Goal: Information Seeking & Learning: Learn about a topic

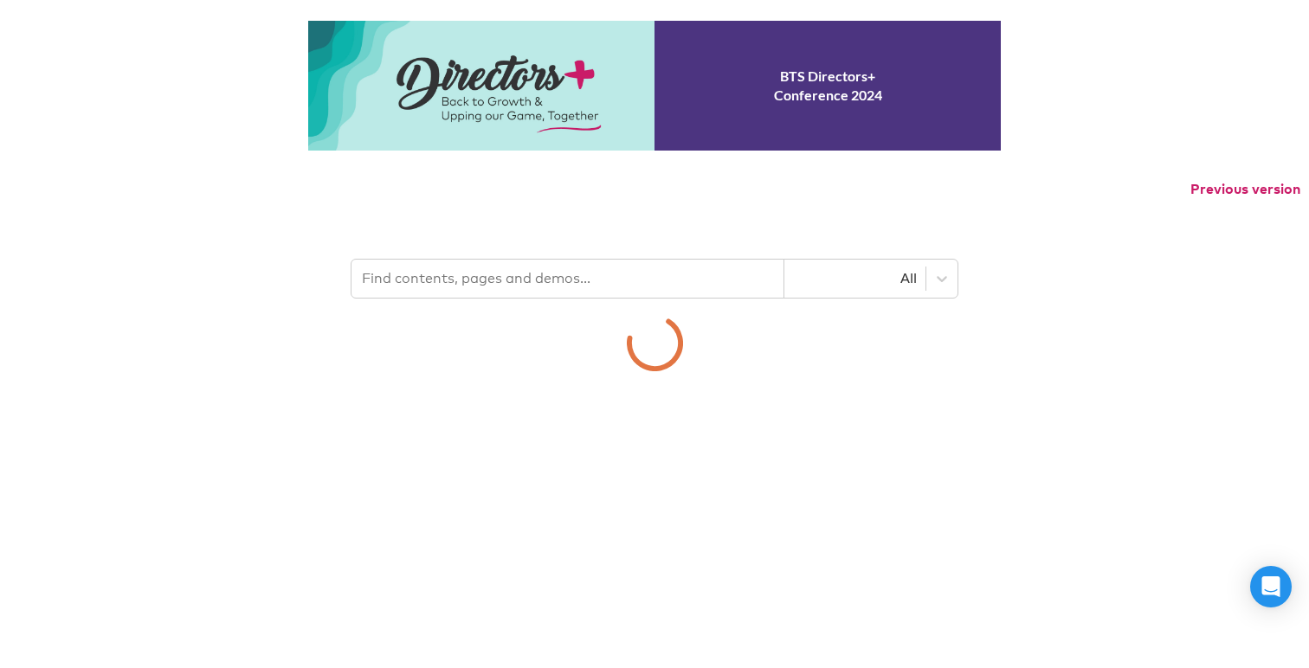
click at [597, 282] on input "text" at bounding box center [567, 279] width 433 height 38
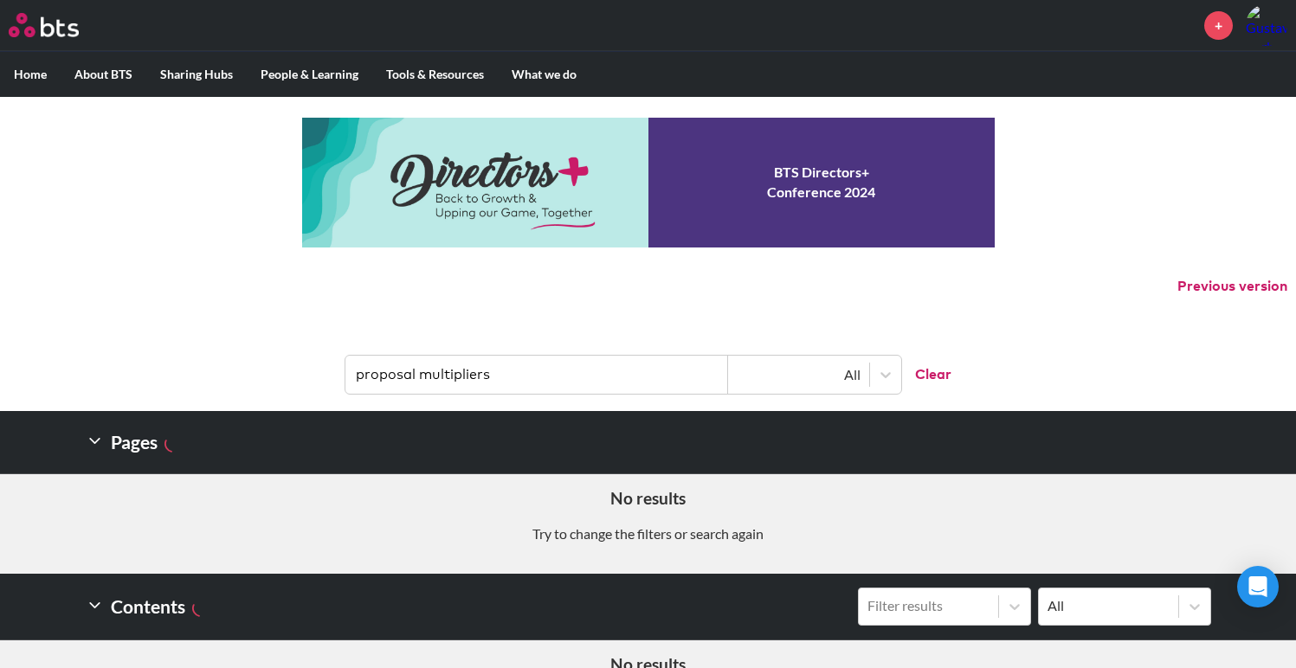
click at [538, 368] on input "proposal multipliers" at bounding box center [536, 375] width 383 height 38
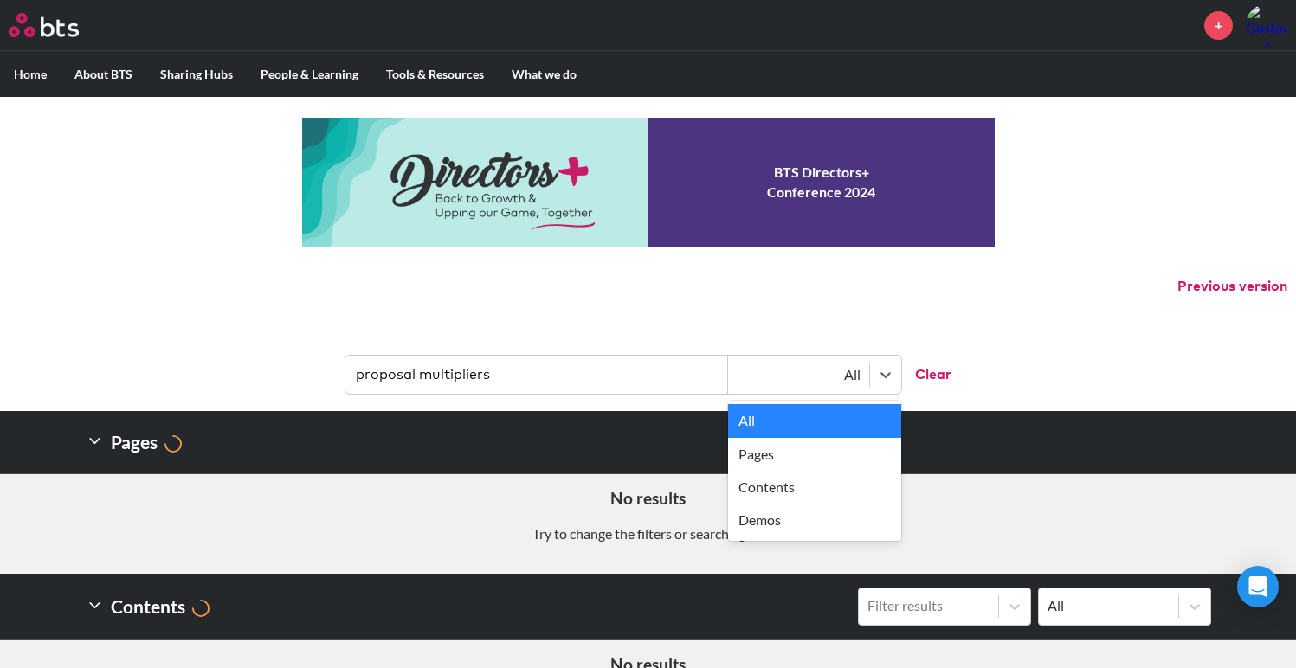
click at [841, 375] on div "All" at bounding box center [799, 374] width 124 height 19
click at [784, 488] on div "Contents" at bounding box center [814, 487] width 173 height 33
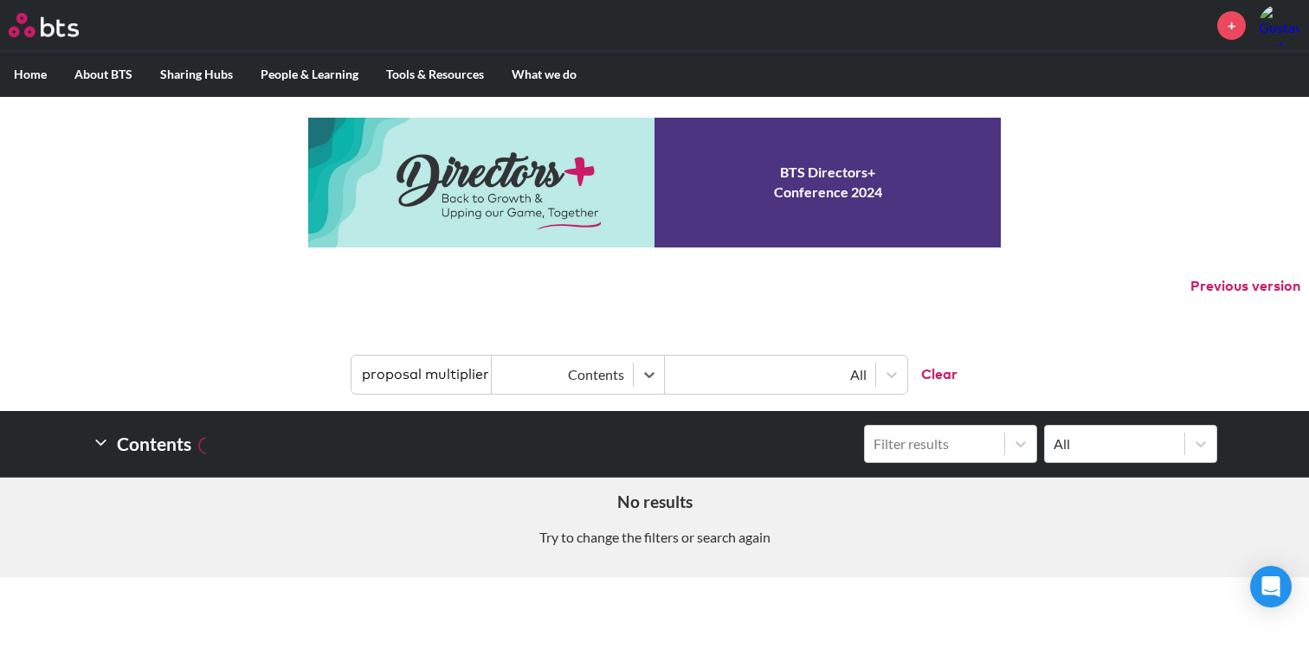
click at [461, 371] on input "proposal multipliers" at bounding box center [421, 375] width 140 height 38
drag, startPoint x: 426, startPoint y: 372, endPoint x: 345, endPoint y: 372, distance: 81.4
click at [345, 372] on header "proposal multipliers Contents All Clear" at bounding box center [654, 366] width 1309 height 90
type input "multipliers"
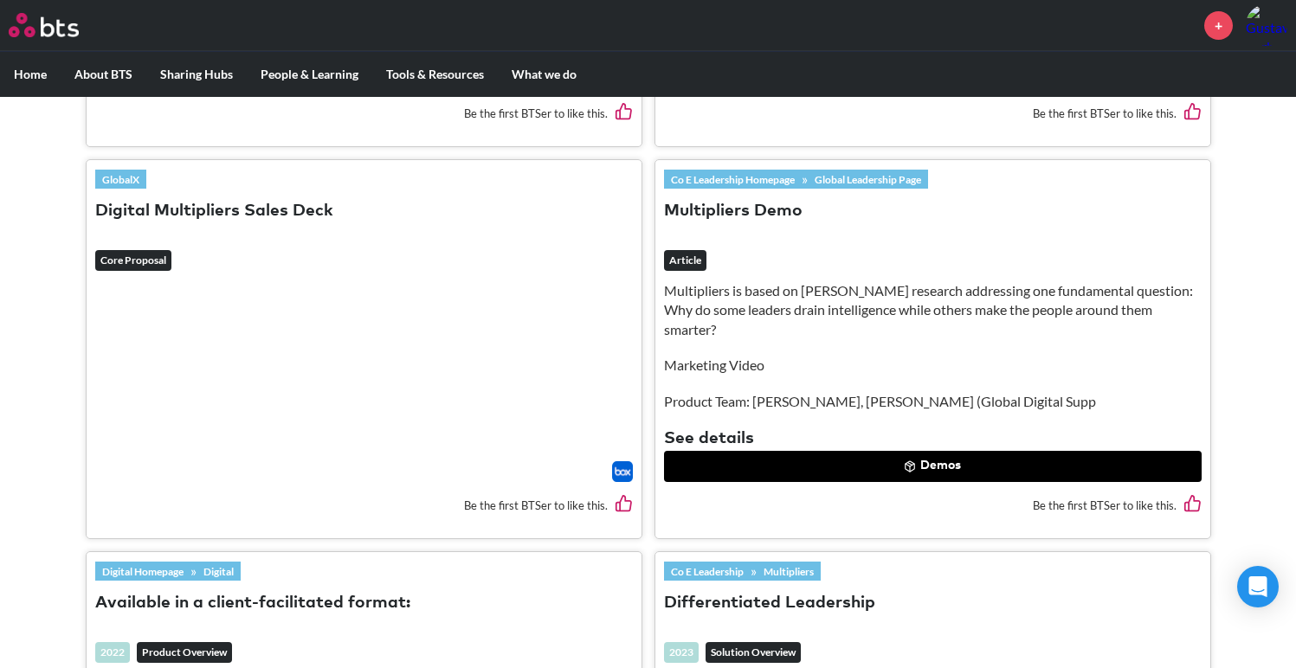
scroll to position [1093, 0]
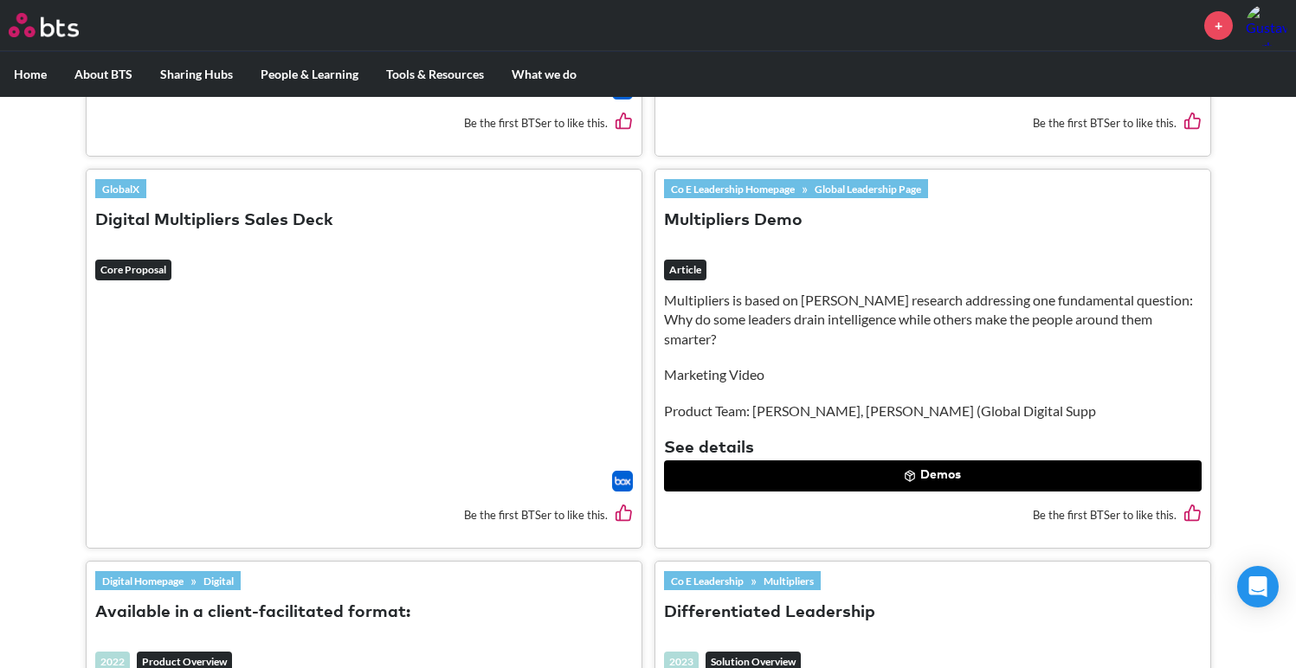
click at [274, 221] on button "Digital Multipliers Sales Deck" at bounding box center [214, 220] width 238 height 23
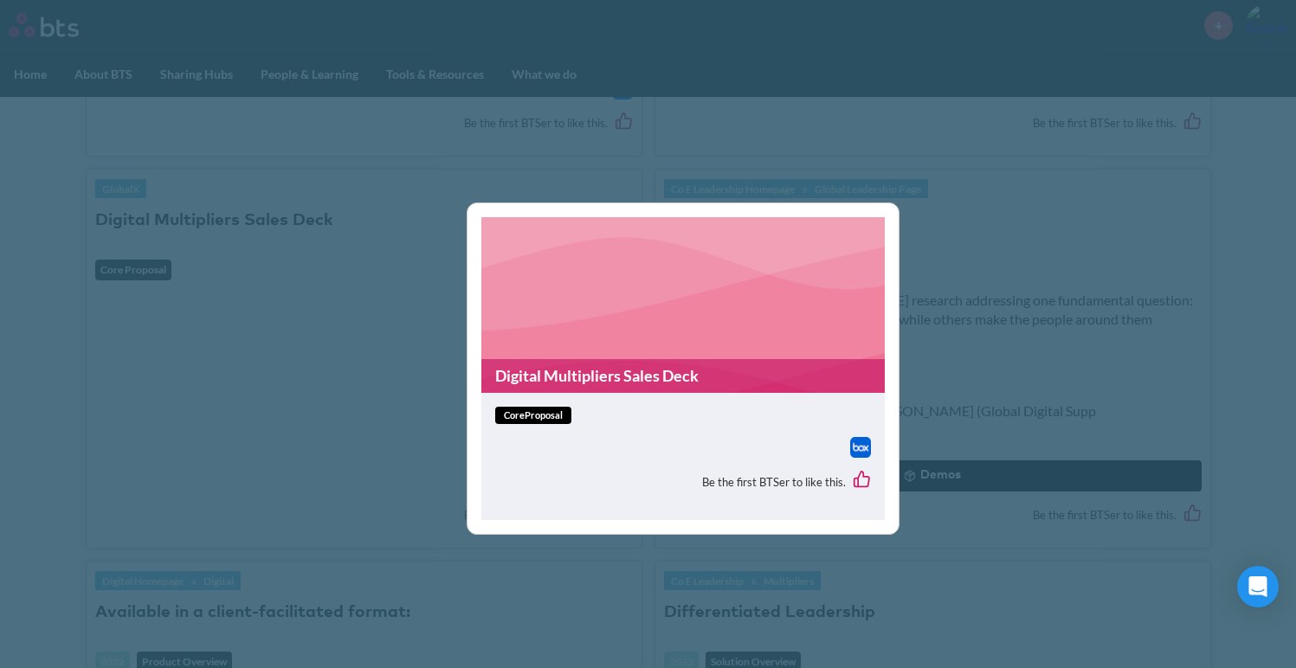
click at [604, 376] on link "Digital Multipliers Sales Deck" at bounding box center [682, 376] width 403 height 34
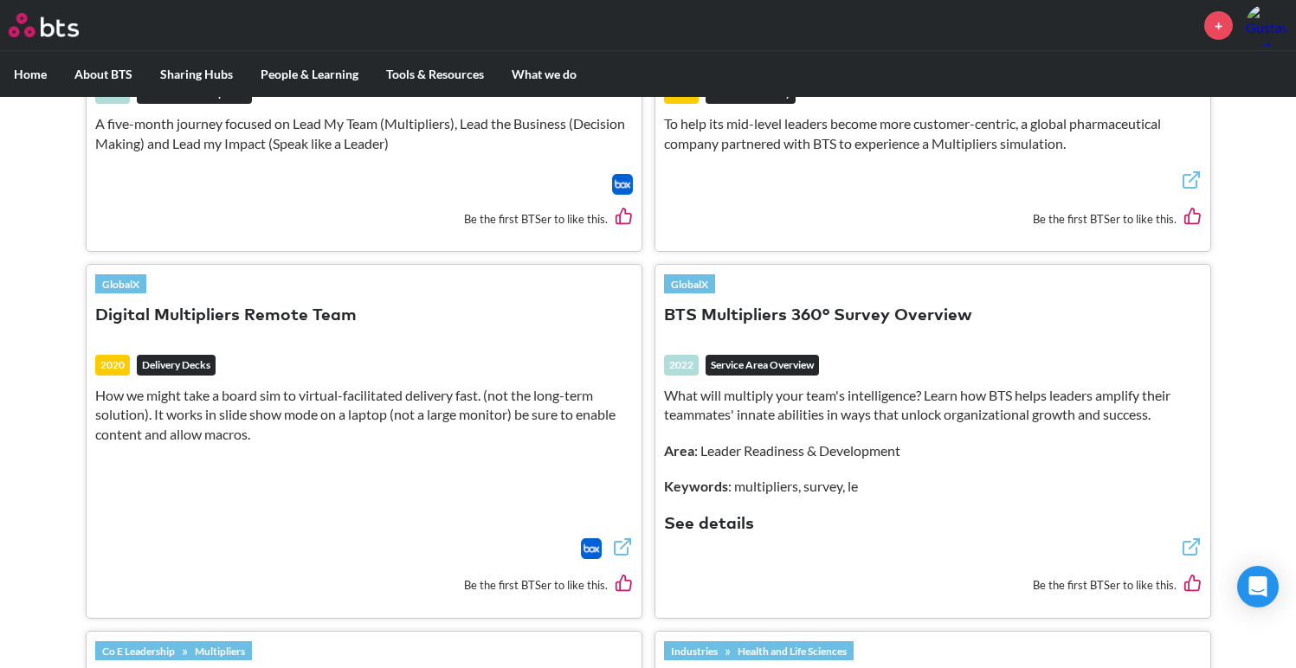
scroll to position [2012, 0]
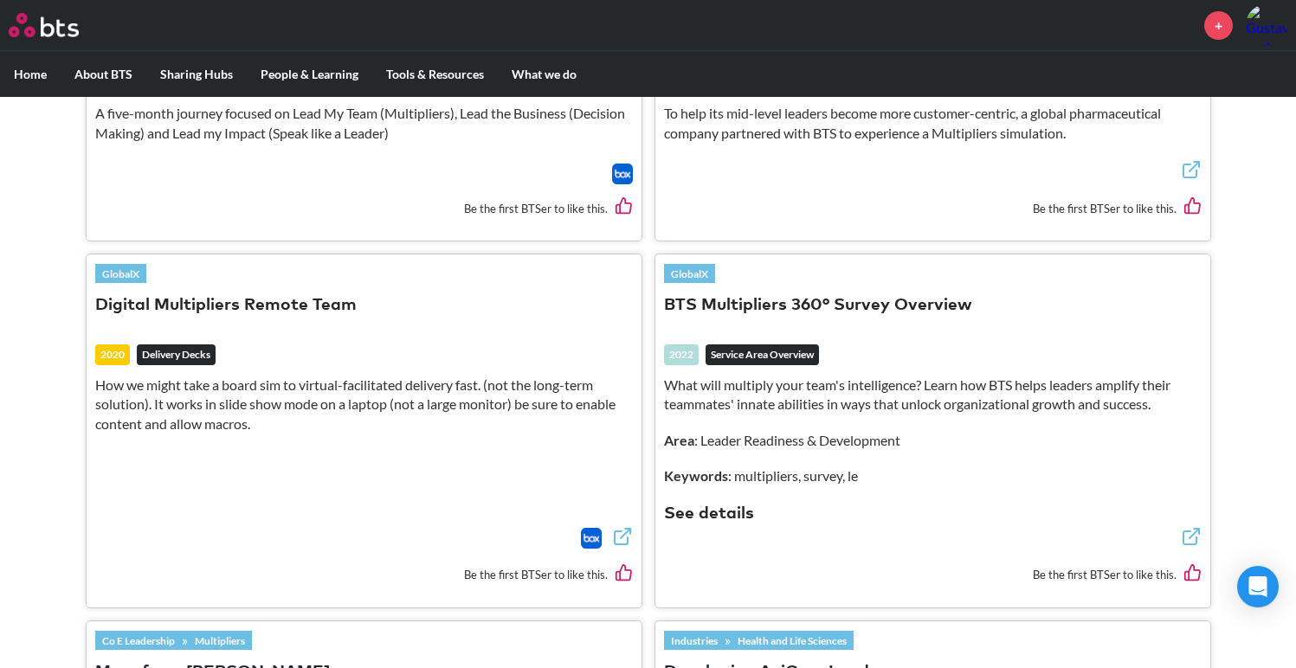
click at [307, 306] on button "Digital Multipliers Remote Team" at bounding box center [225, 305] width 261 height 23
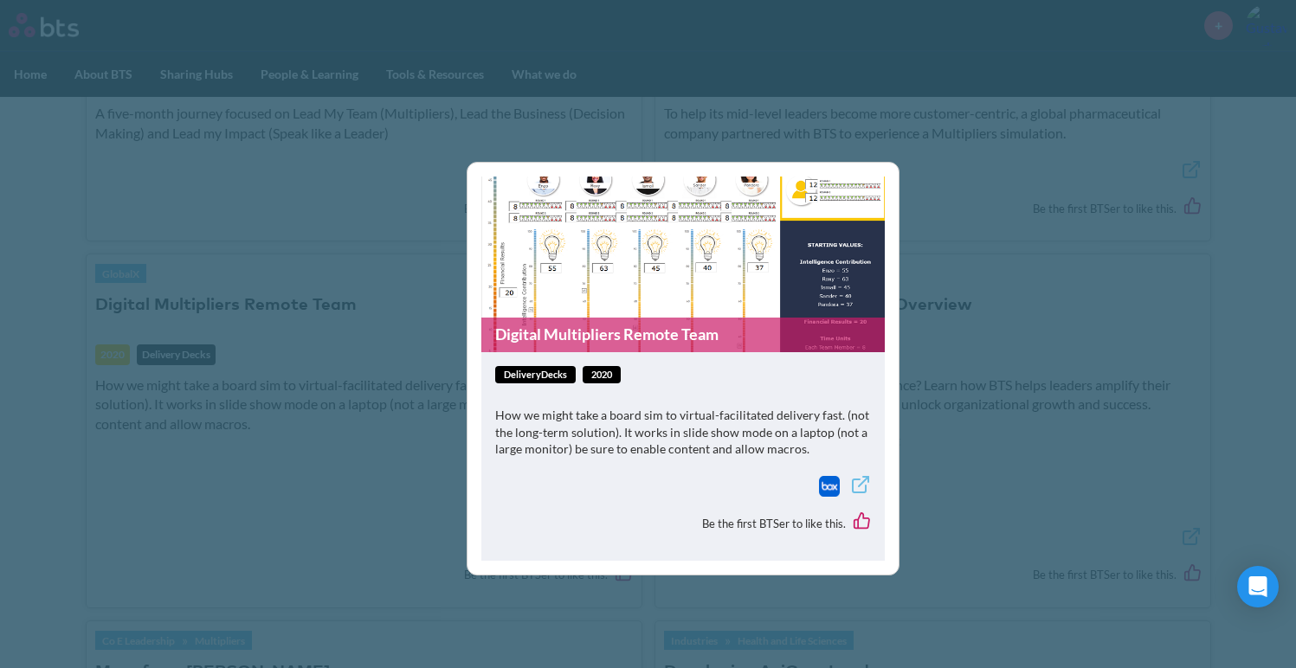
click at [831, 492] on img at bounding box center [829, 486] width 21 height 21
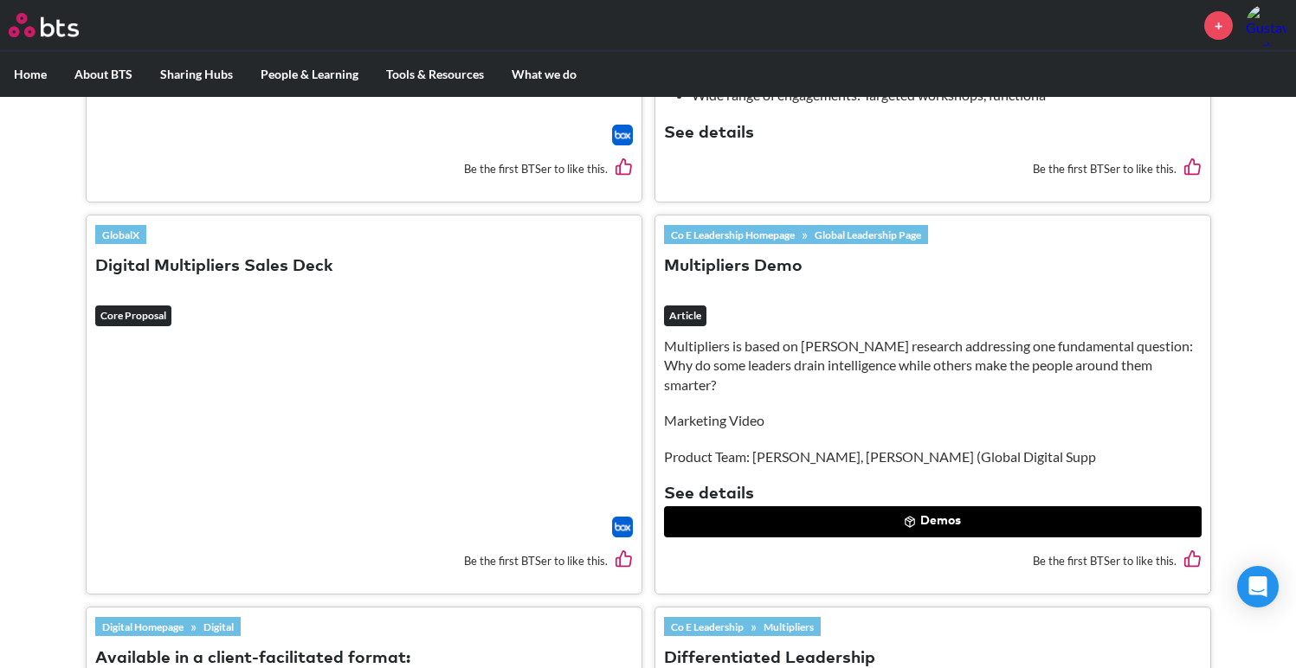
scroll to position [1060, 0]
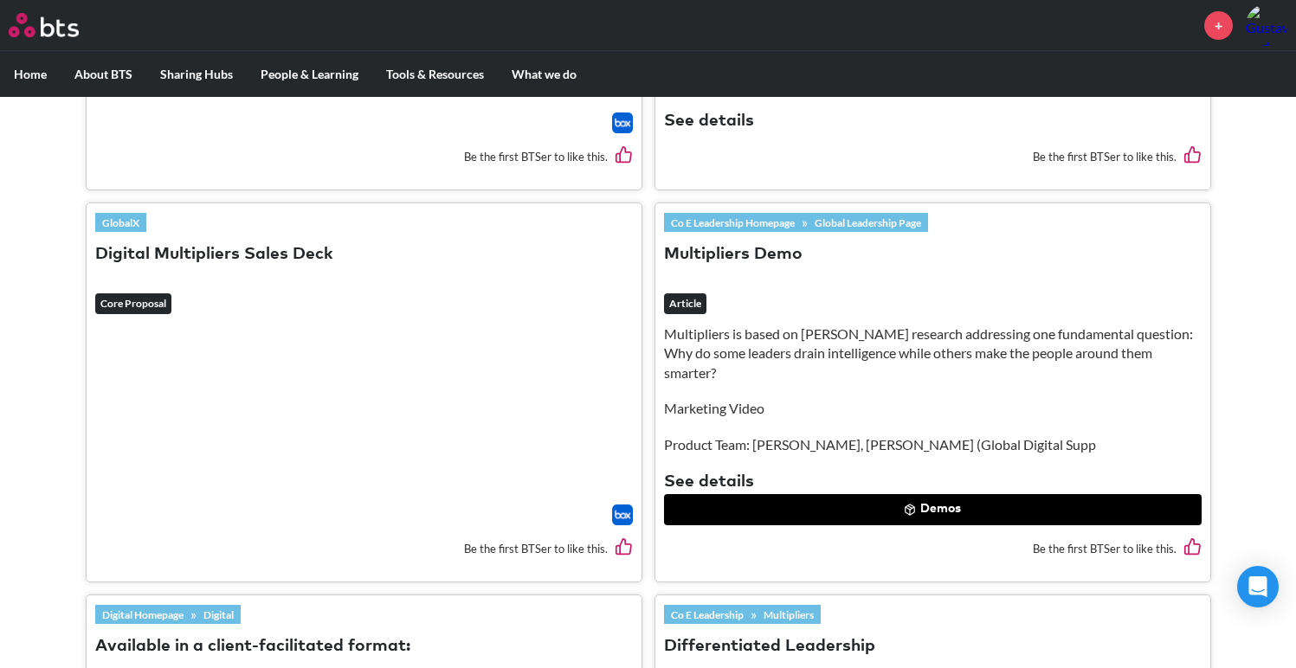
click at [617, 515] on img at bounding box center [622, 515] width 21 height 21
